Goal: Browse casually: Explore the website without a specific task or goal

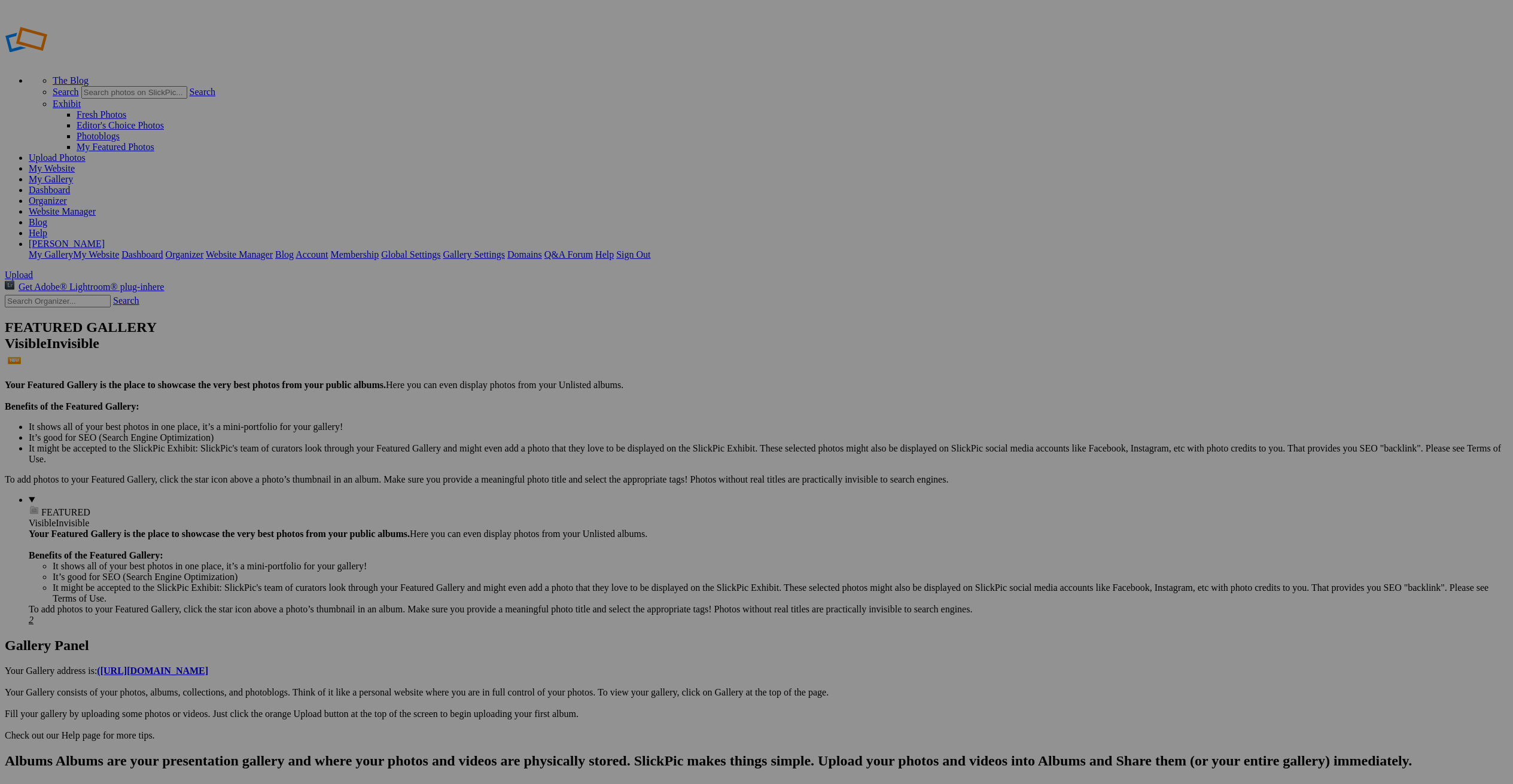
scroll to position [34, 0]
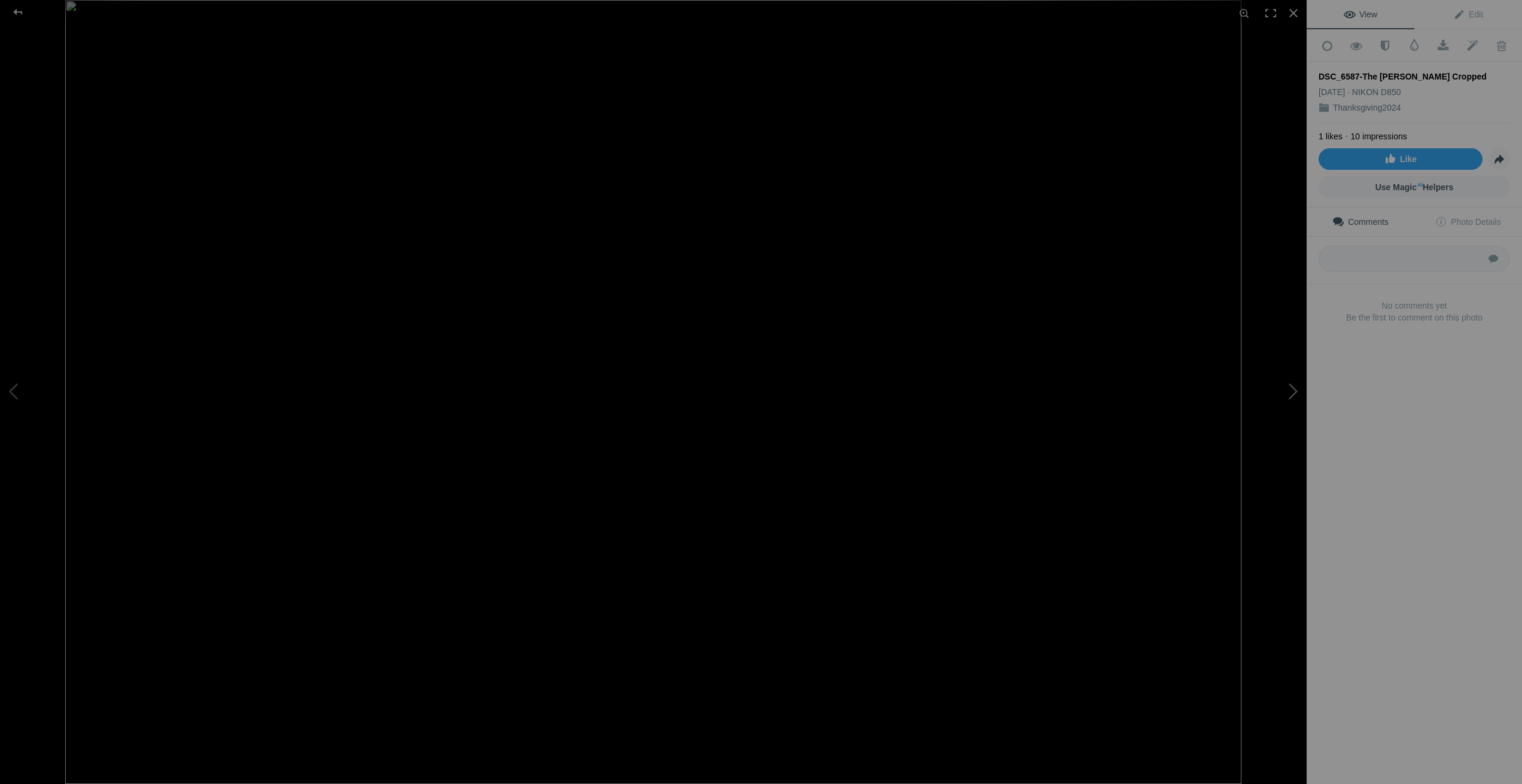
click at [1292, 391] on button at bounding box center [1261, 392] width 90 height 282
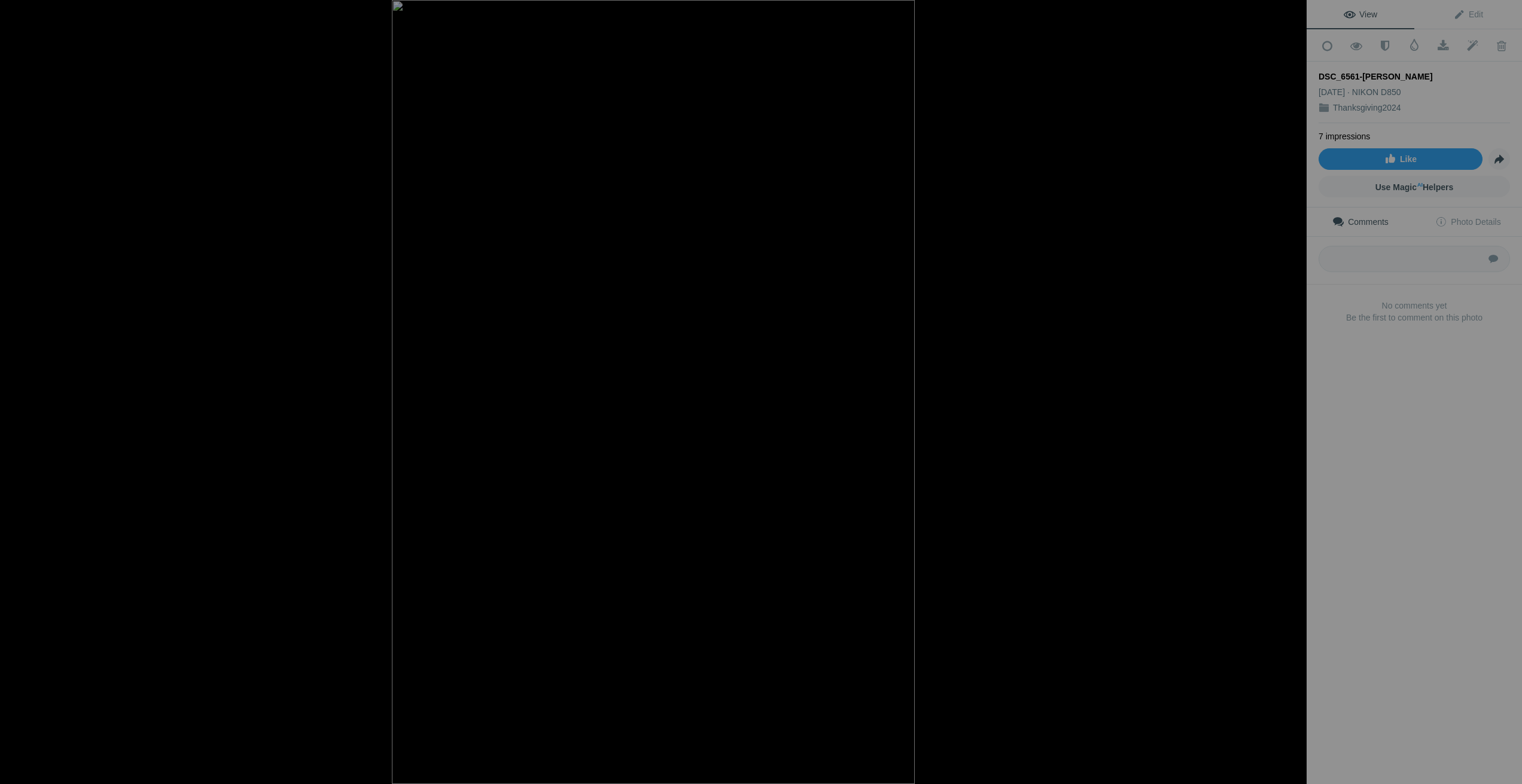
click at [1292, 391] on button at bounding box center [1261, 392] width 90 height 282
